Goal: Information Seeking & Learning: Learn about a topic

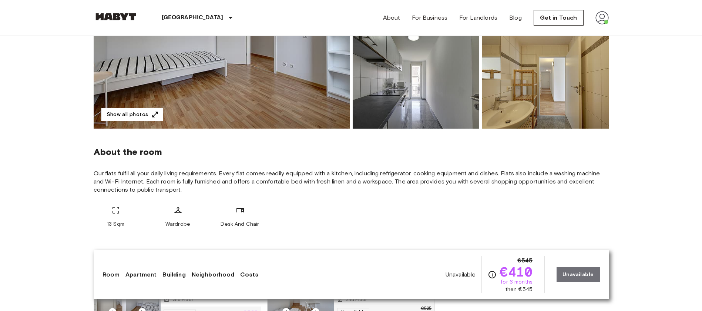
scroll to position [231, 0]
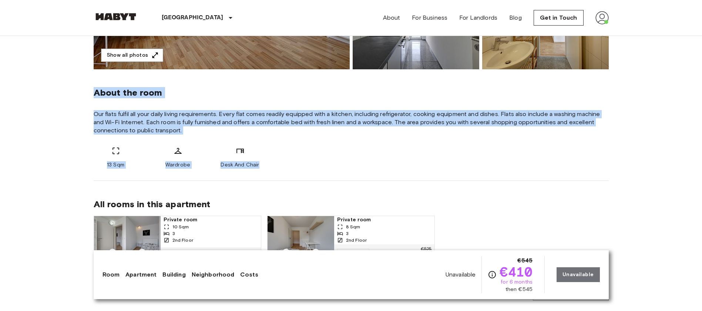
drag, startPoint x: 94, startPoint y: 92, endPoint x: 264, endPoint y: 157, distance: 181.8
click at [264, 157] on div "About the room Our flats fulfil all your daily living requirements. Every flat …" at bounding box center [351, 124] width 515 height 111
click at [309, 153] on div "13 Sqm Wardrobe Desk And Chair" at bounding box center [351, 157] width 515 height 22
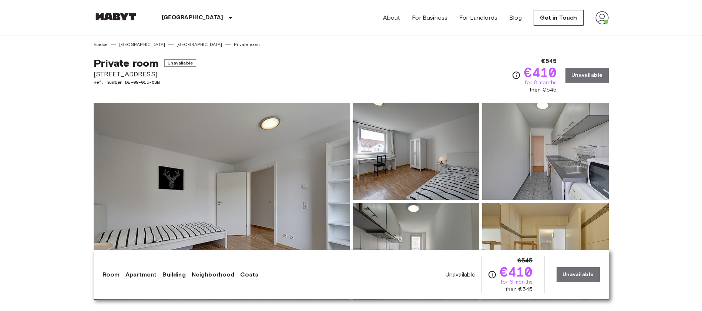
scroll to position [0, 0]
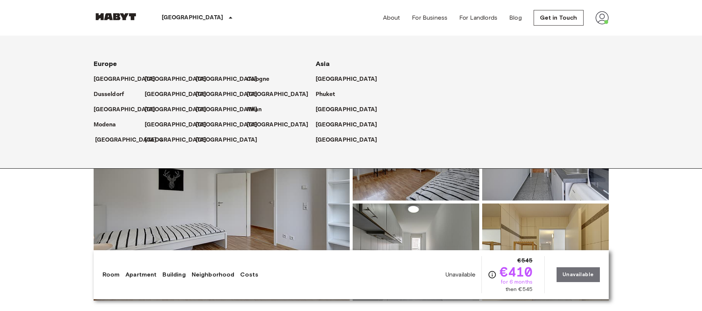
click at [112, 140] on p "[GEOGRAPHIC_DATA]" at bounding box center [126, 140] width 62 height 9
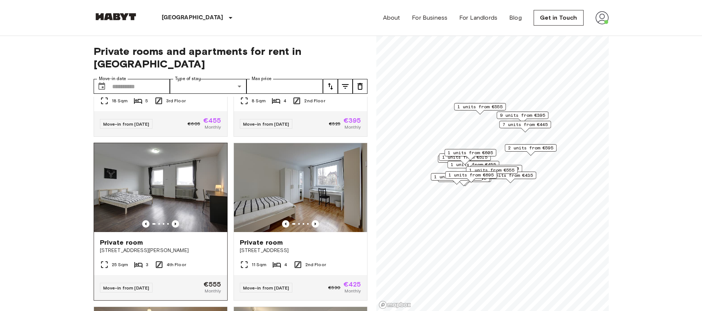
scroll to position [451, 0]
click at [180, 189] on img at bounding box center [160, 187] width 133 height 89
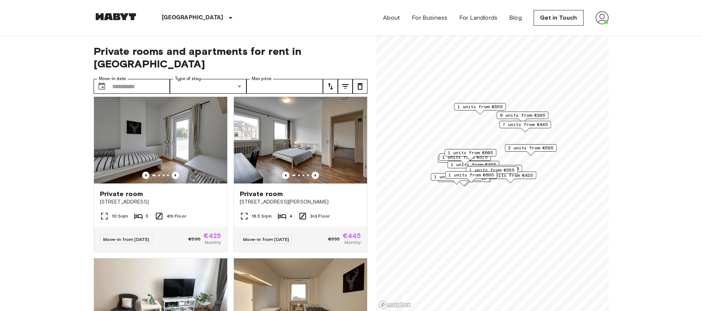
scroll to position [991, 0]
click at [297, 168] on img at bounding box center [300, 138] width 133 height 89
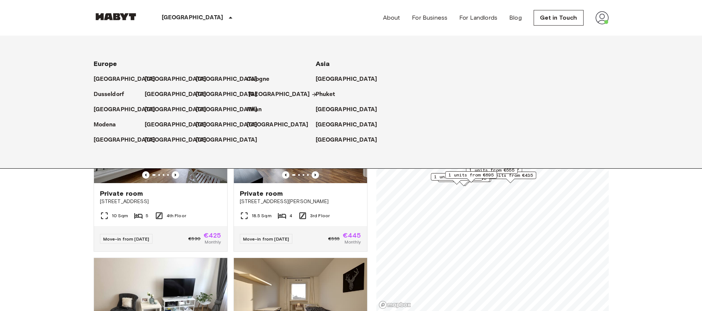
click at [263, 94] on p "[GEOGRAPHIC_DATA]" at bounding box center [279, 94] width 62 height 9
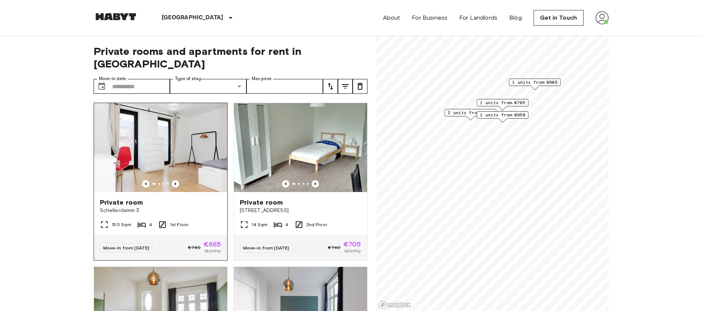
click at [170, 140] on img at bounding box center [160, 147] width 133 height 89
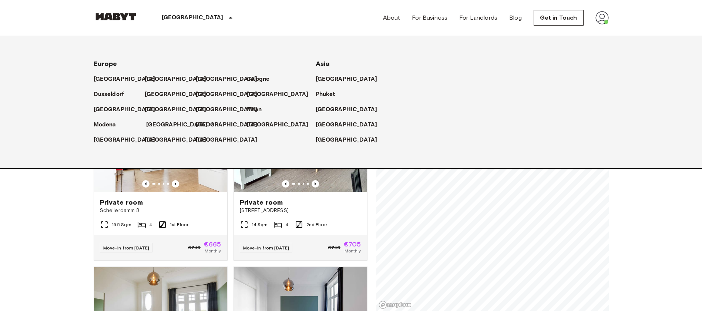
click at [158, 121] on p "[GEOGRAPHIC_DATA]" at bounding box center [177, 124] width 62 height 9
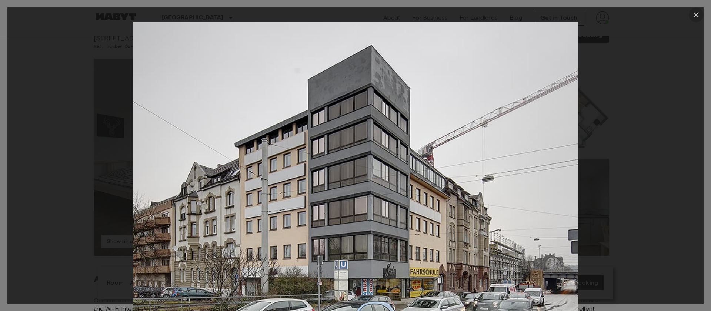
click at [698, 11] on icon "button" at bounding box center [696, 14] width 9 height 9
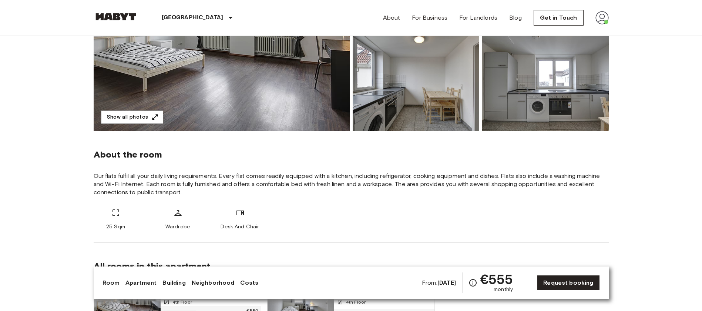
scroll to position [212, 0]
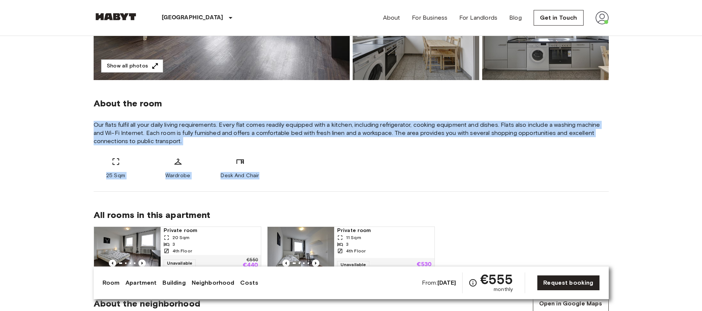
drag, startPoint x: 93, startPoint y: 123, endPoint x: 264, endPoint y: 178, distance: 180.0
copy div "Our flats fulfil all your daily living requirements. Every flat comes readily e…"
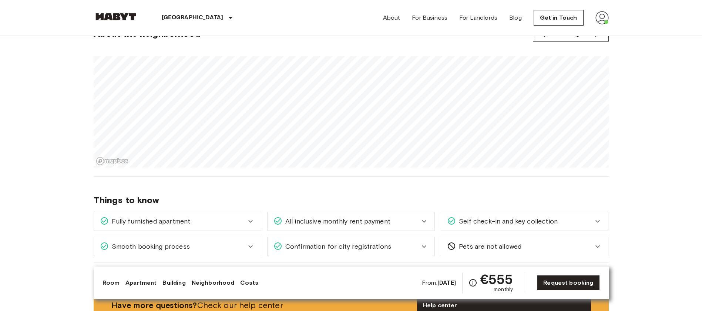
scroll to position [0, 0]
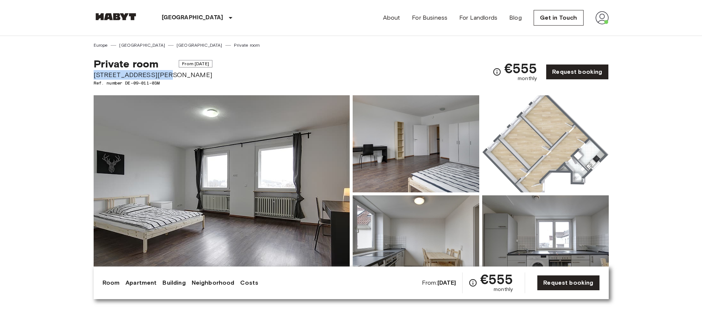
drag, startPoint x: 91, startPoint y: 73, endPoint x: 170, endPoint y: 71, distance: 78.5
copy span "König-Karl-Straße 84"
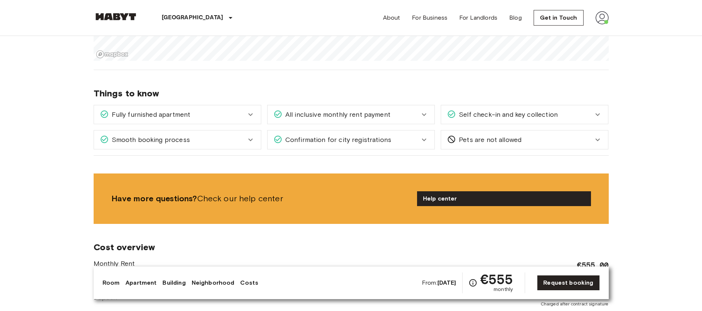
scroll to position [525, 0]
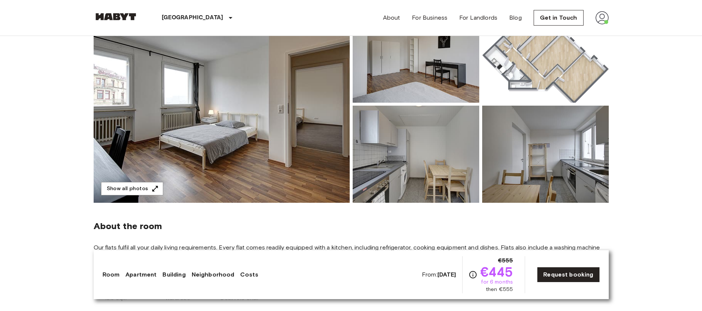
click at [446, 71] on img at bounding box center [416, 54] width 127 height 97
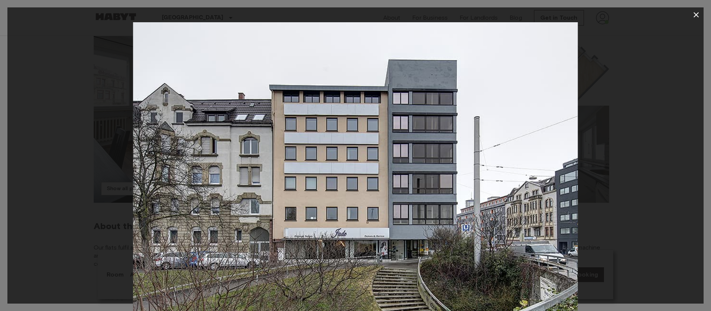
click at [698, 11] on icon "button" at bounding box center [696, 14] width 9 height 9
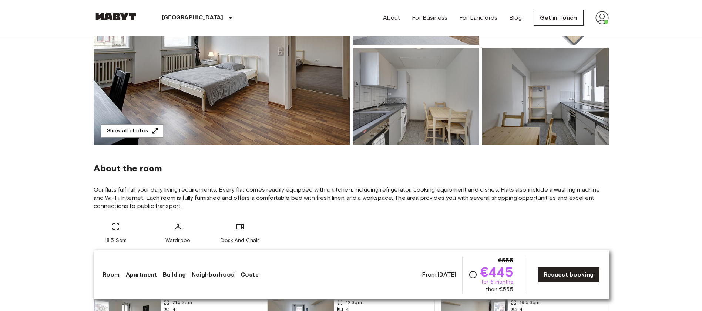
scroll to position [163, 0]
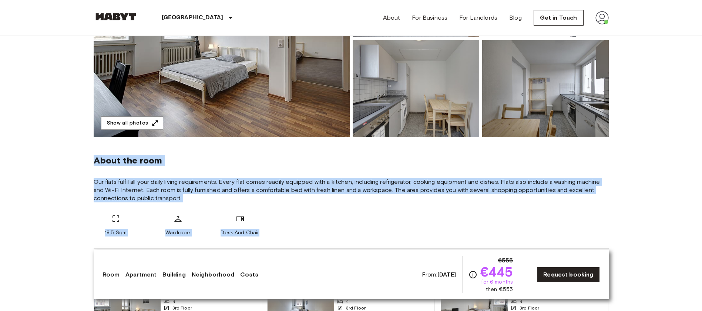
drag, startPoint x: 84, startPoint y: 158, endPoint x: 279, endPoint y: 237, distance: 210.3
copy div "About the room Our flats fulfil all your daily living requirements. Every flat …"
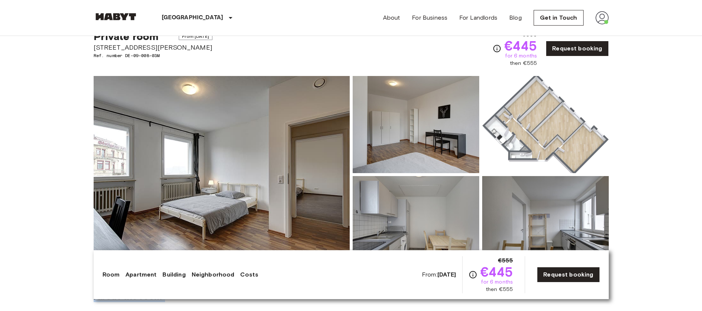
scroll to position [0, 0]
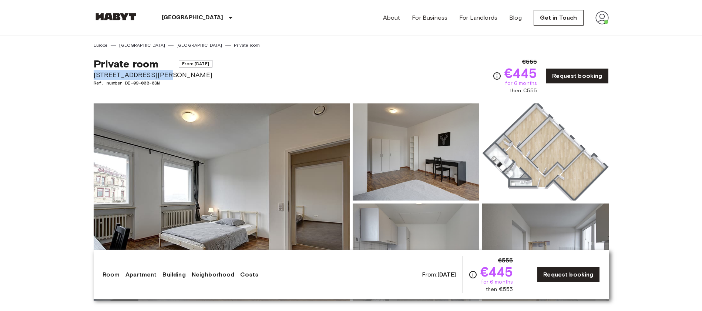
drag, startPoint x: 91, startPoint y: 74, endPoint x: 169, endPoint y: 76, distance: 77.8
copy span "[STREET_ADDRESS][PERSON_NAME]"
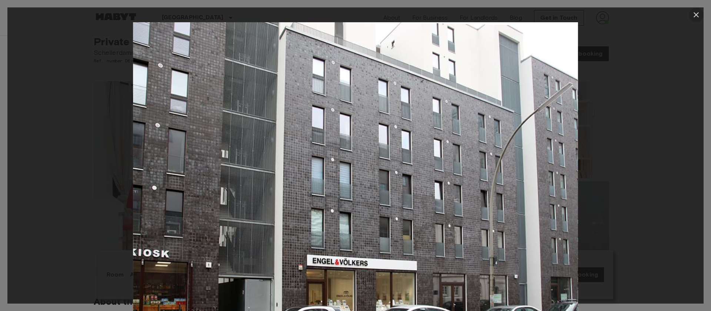
click at [697, 14] on icon "button" at bounding box center [696, 14] width 5 height 5
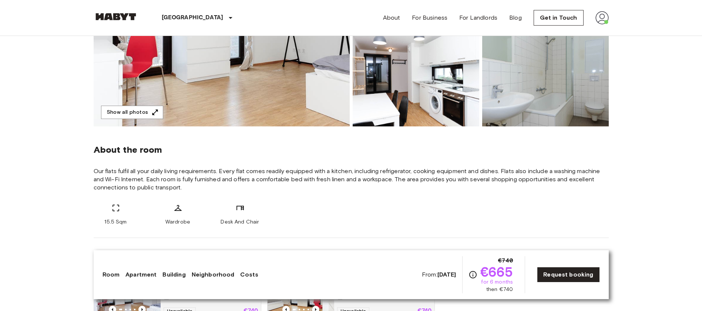
scroll to position [203, 0]
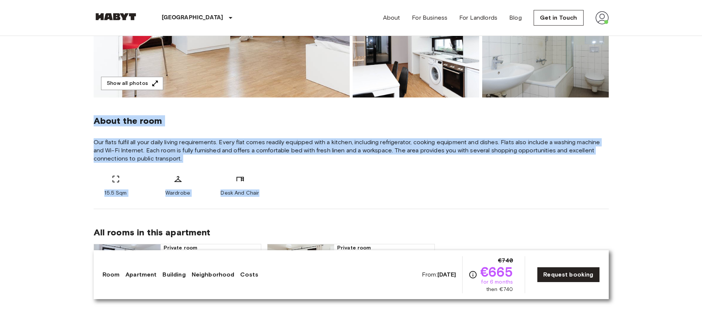
drag, startPoint x: 90, startPoint y: 124, endPoint x: 271, endPoint y: 199, distance: 196.1
copy div "About the room Our flats fulfil all your daily living requirements. Every flat …"
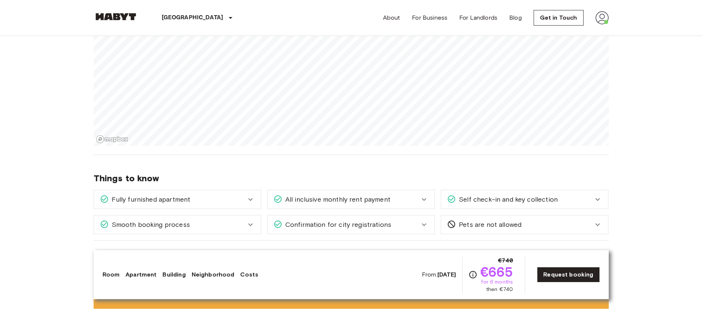
scroll to position [0, 0]
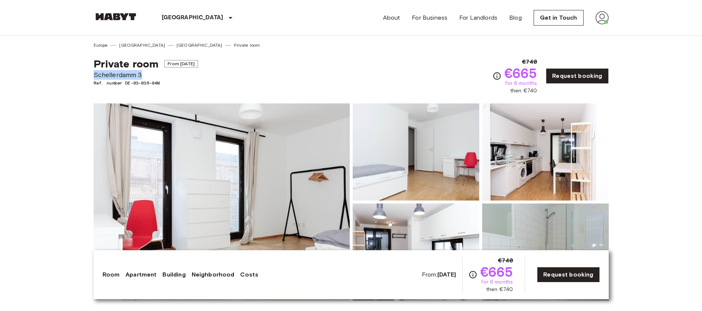
drag, startPoint x: 94, startPoint y: 74, endPoint x: 147, endPoint y: 75, distance: 52.2
click at [147, 75] on span "Schellerdamm 3" at bounding box center [146, 75] width 104 height 10
copy span "Schellerdamm 3"
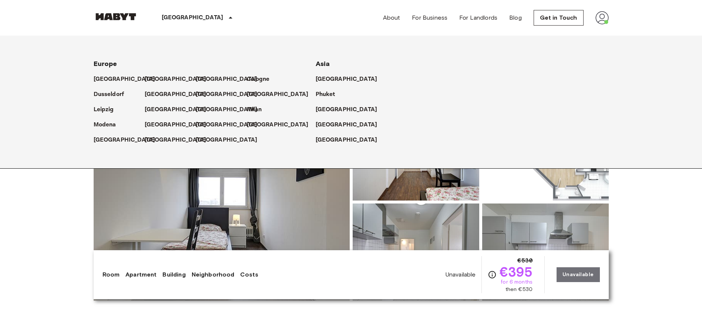
click at [107, 134] on div "[GEOGRAPHIC_DATA]" at bounding box center [119, 136] width 51 height 15
click at [106, 139] on p "[GEOGRAPHIC_DATA]" at bounding box center [126, 140] width 62 height 9
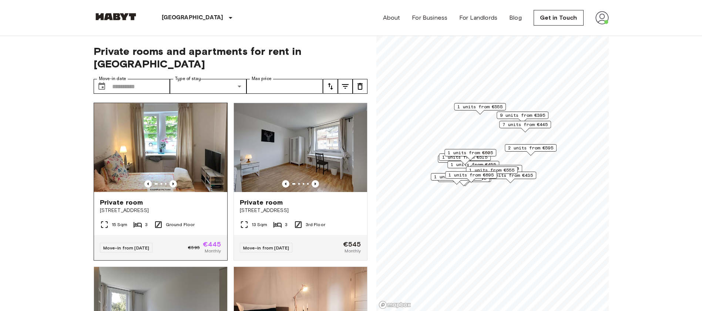
click at [170, 143] on img at bounding box center [160, 147] width 133 height 89
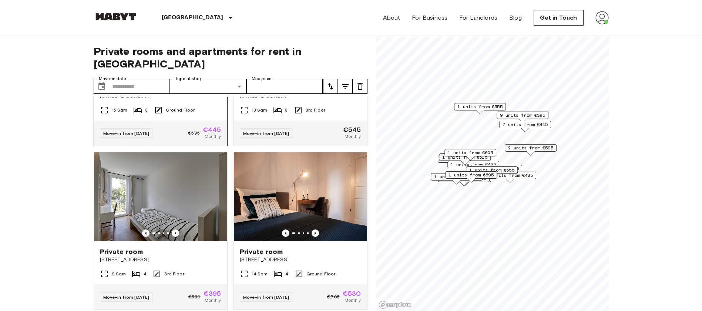
scroll to position [115, 0]
